Goal: Task Accomplishment & Management: Manage account settings

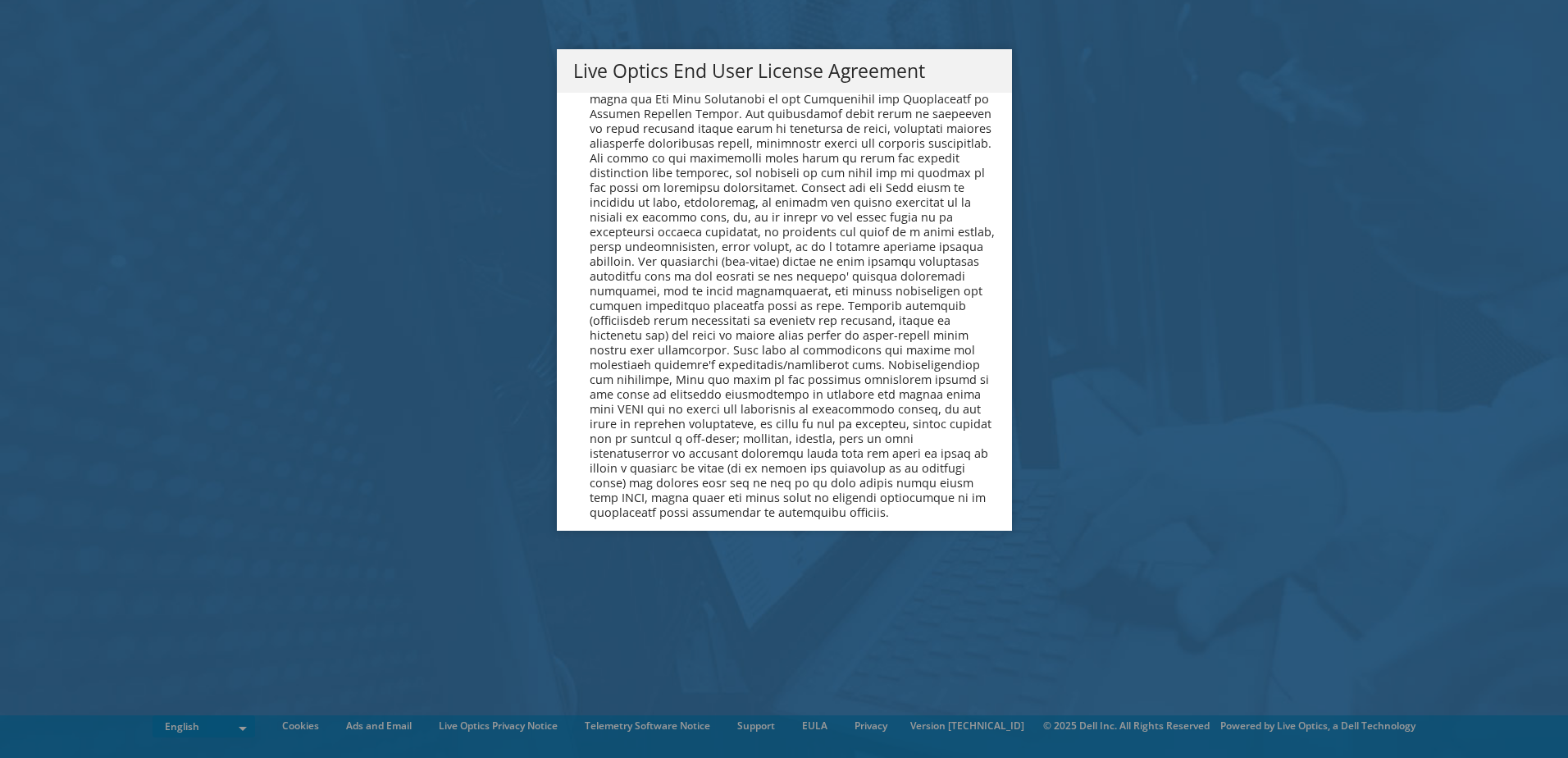
scroll to position [6206, 0]
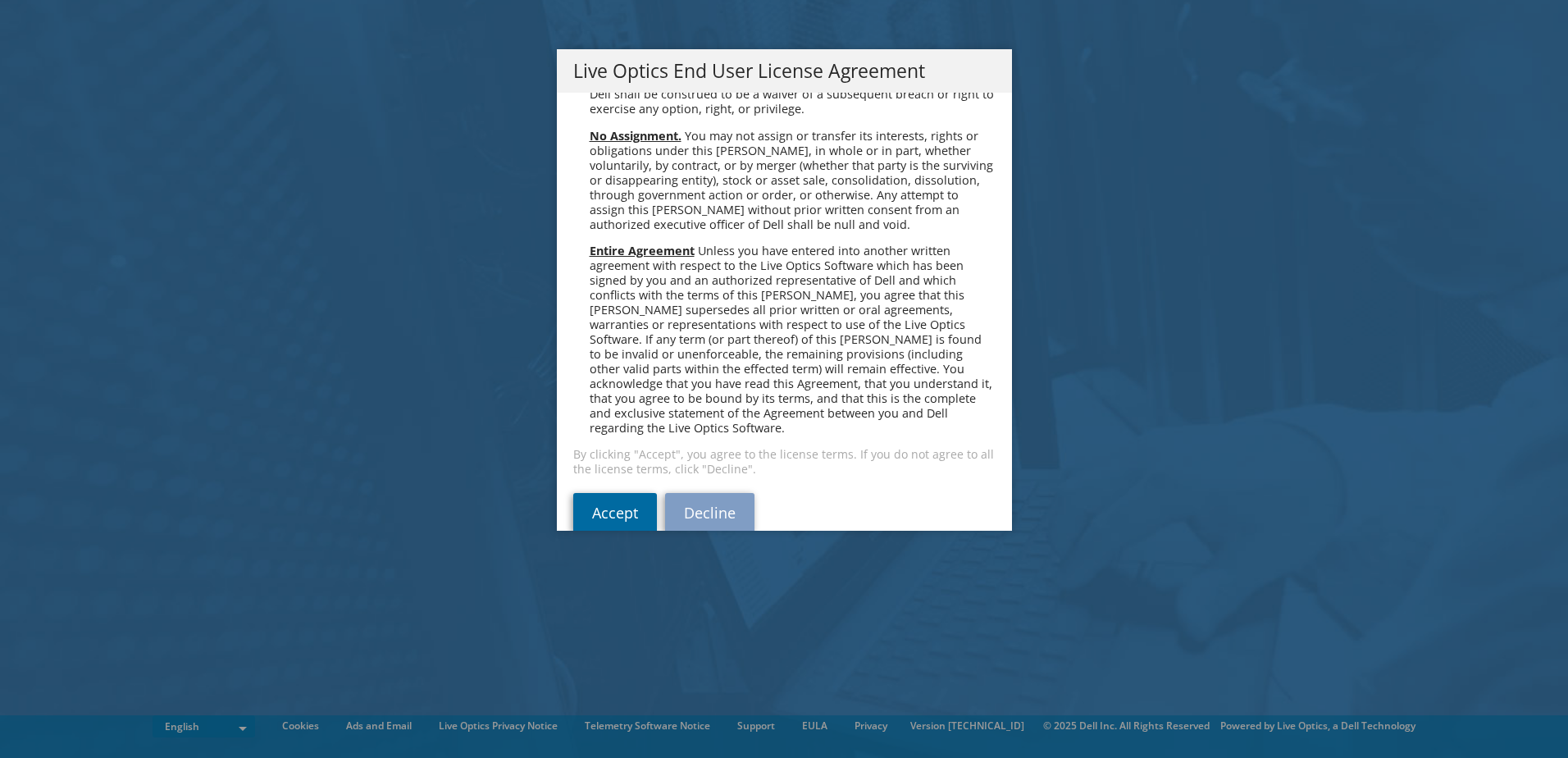
click at [628, 493] on link "Accept" at bounding box center [616, 513] width 84 height 39
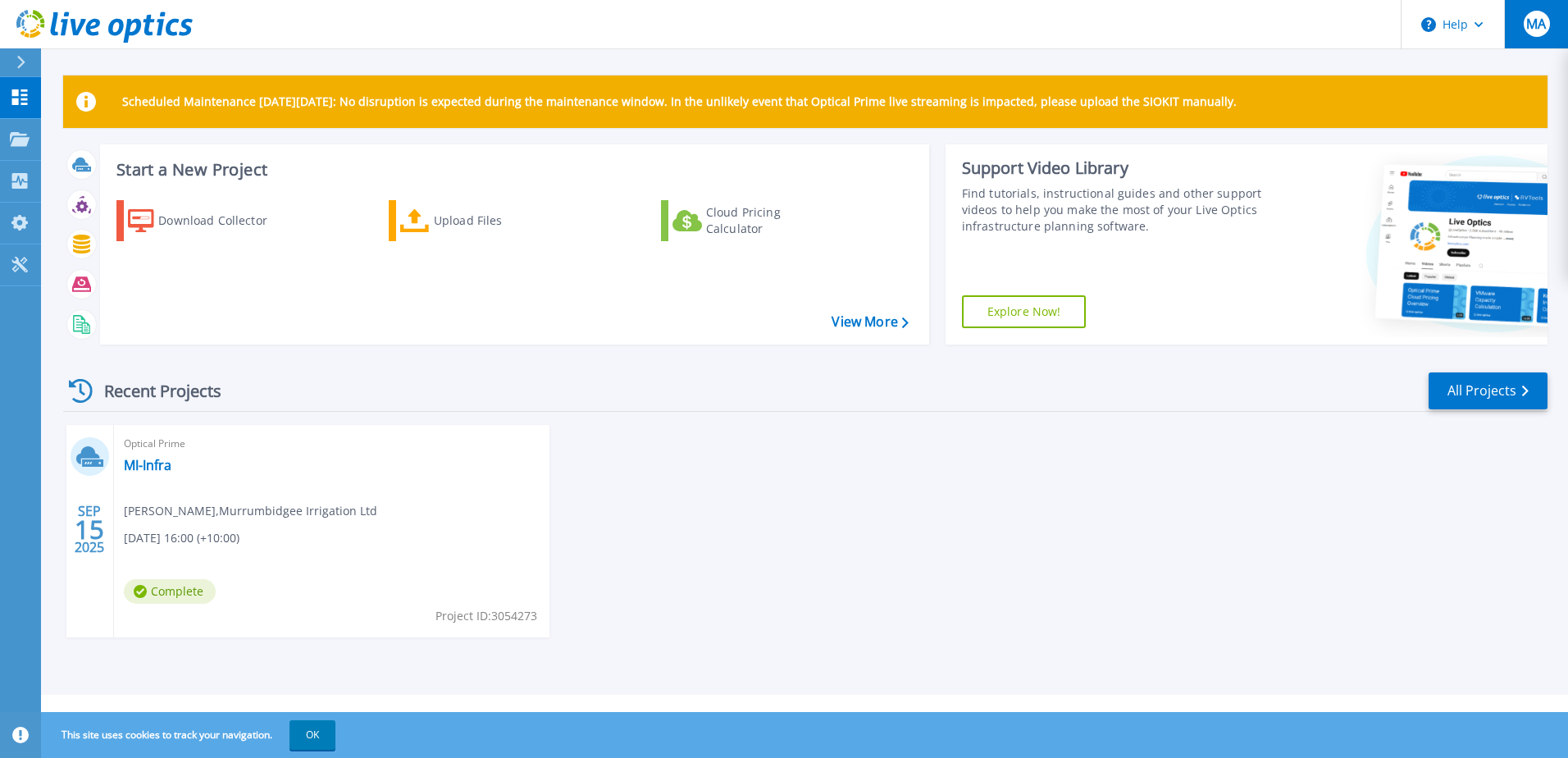
click at [1534, 23] on span "MA" at bounding box center [1535, 24] width 19 height 13
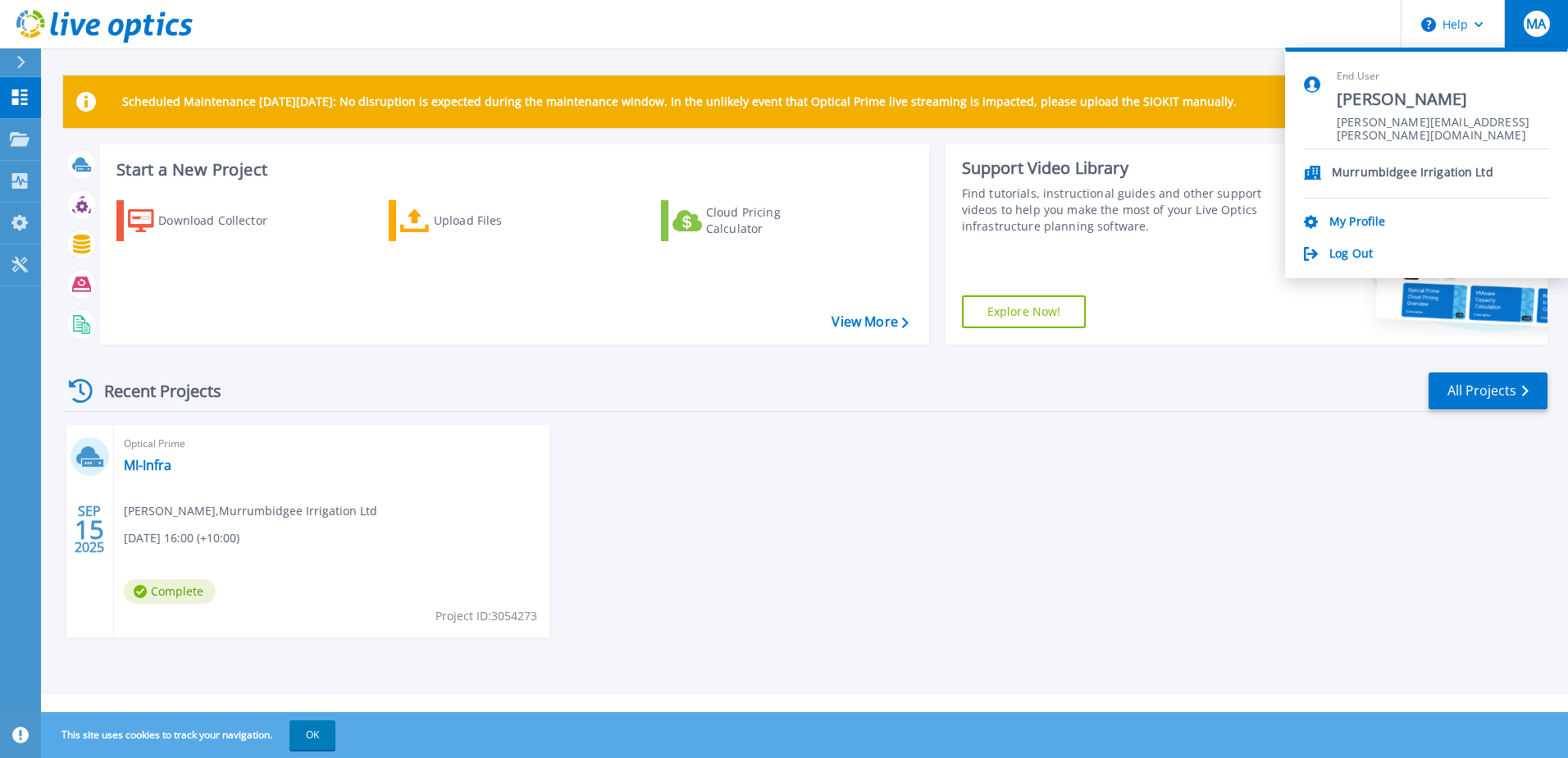
click at [1344, 232] on div "Murrumbidgee Irrigation Ltd My Profile Log Out" at bounding box center [1427, 206] width 245 height 113
click at [1340, 247] on link "Log Out" at bounding box center [1351, 255] width 44 height 16
